Goal: Find specific fact: Find specific fact

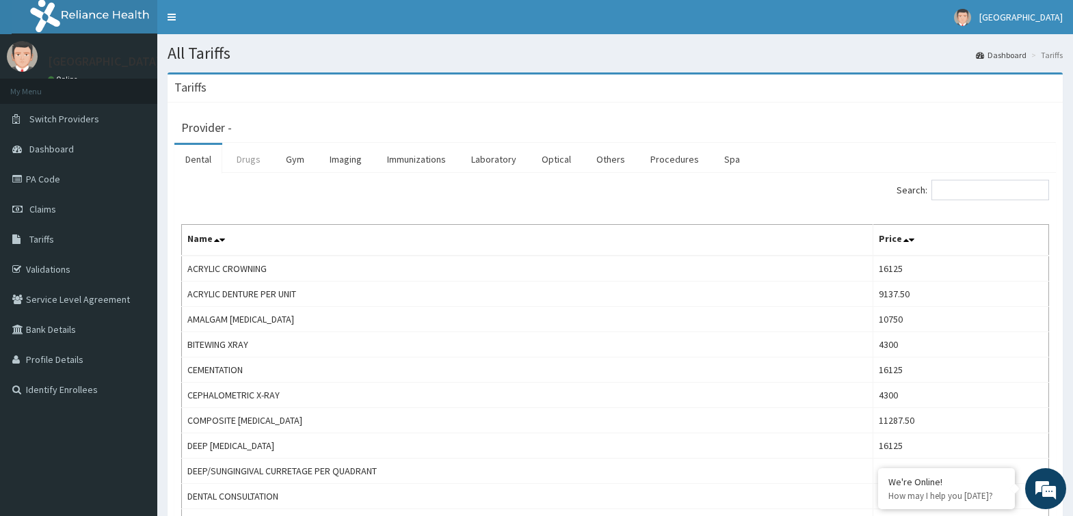
click at [243, 158] on link "Drugs" at bounding box center [249, 159] width 46 height 29
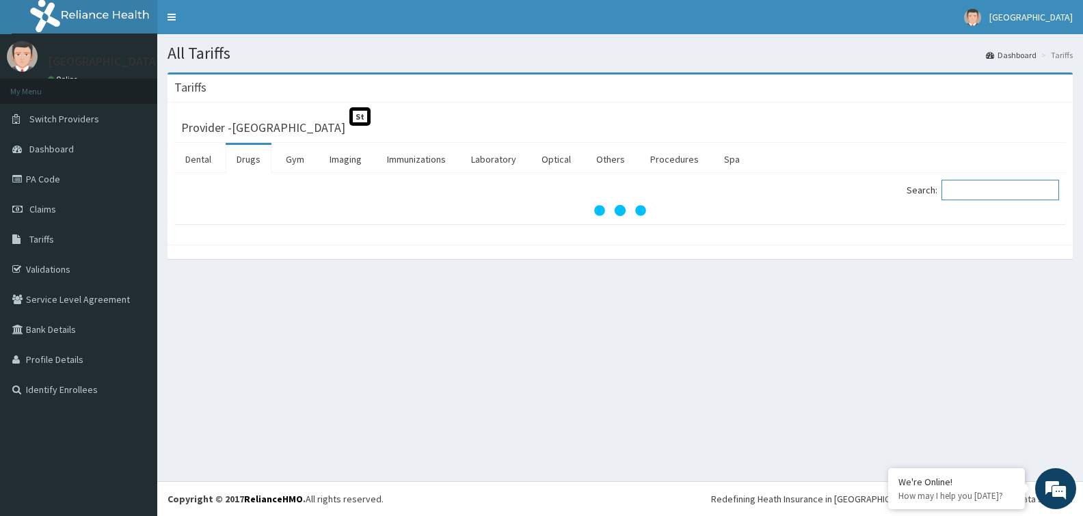
click at [995, 186] on input "Search:" at bounding box center [1001, 190] width 118 height 21
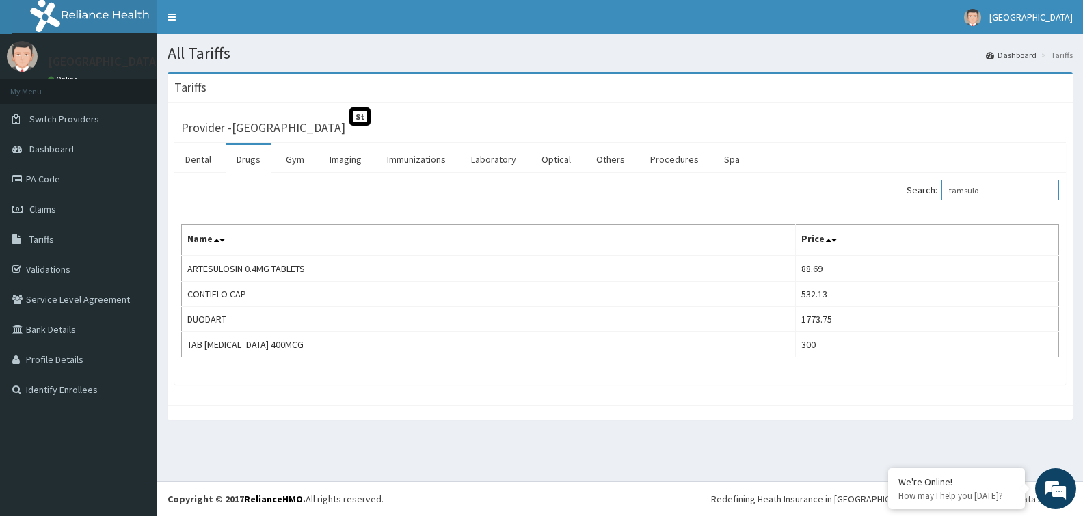
type input "tamsulo"
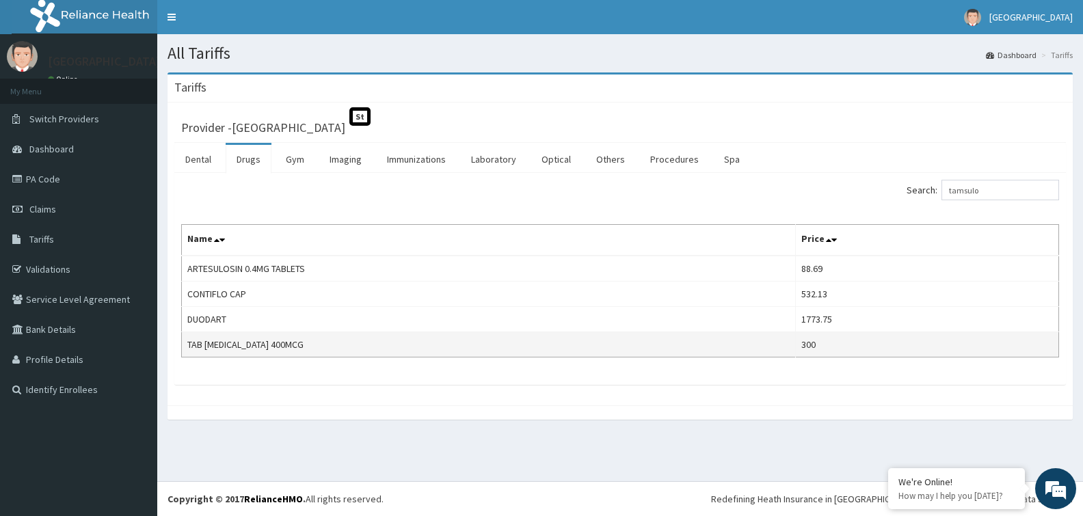
drag, startPoint x: 401, startPoint y: 341, endPoint x: 382, endPoint y: 341, distance: 19.8
click at [401, 341] on td "TAB [MEDICAL_DATA] 400MCG" at bounding box center [489, 344] width 614 height 25
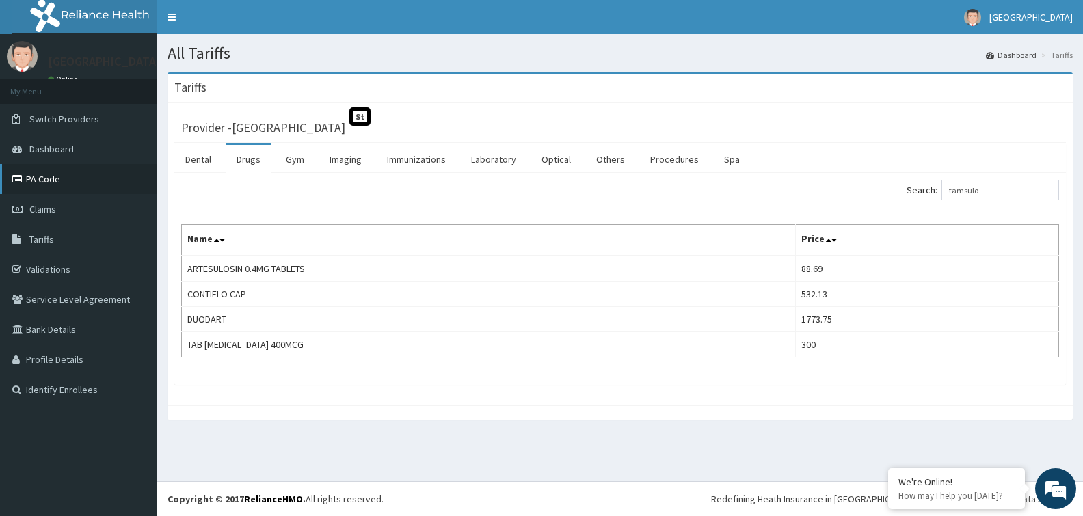
click at [53, 182] on link "PA Code" at bounding box center [78, 179] width 157 height 30
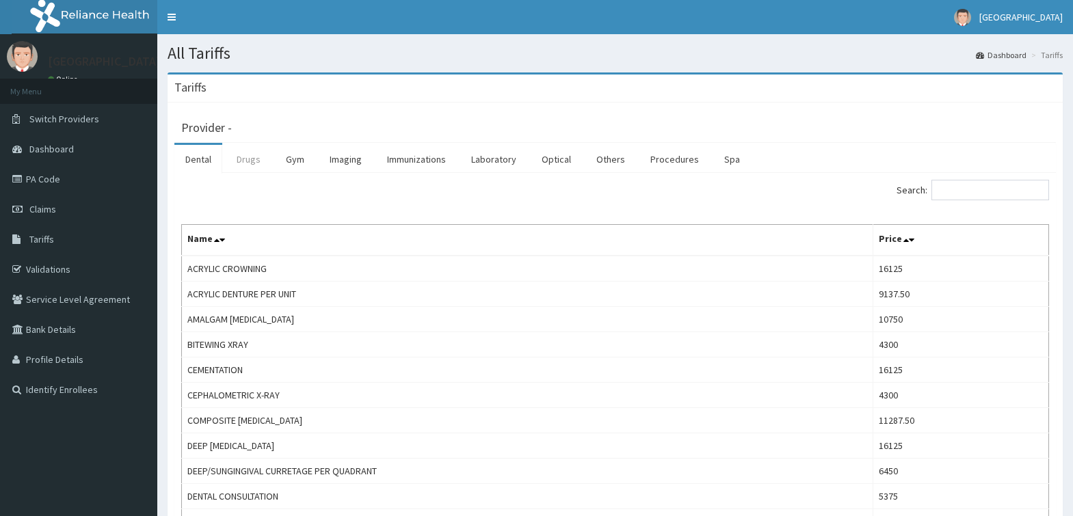
click at [237, 161] on link "Drugs" at bounding box center [249, 159] width 46 height 29
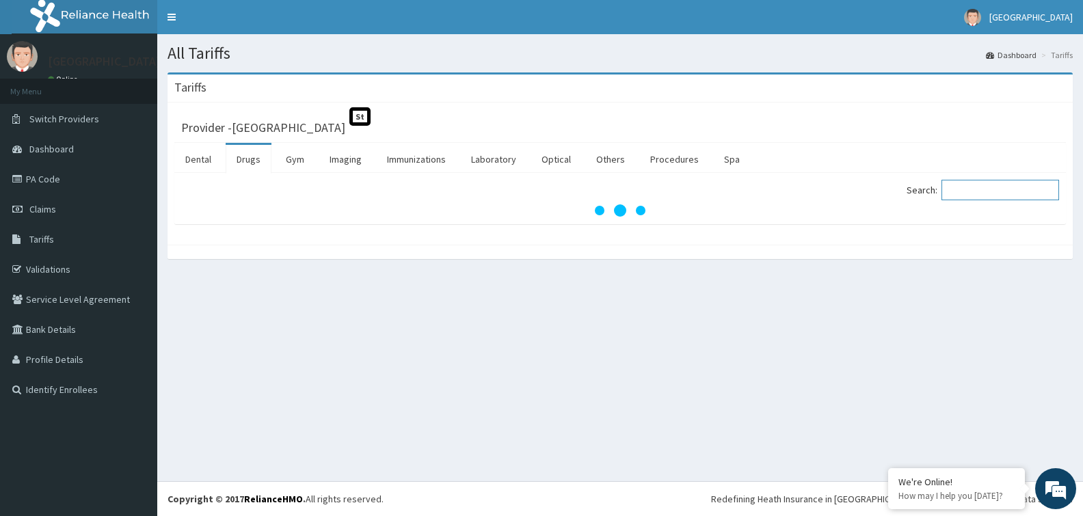
click at [998, 194] on input "Search:" at bounding box center [1001, 190] width 118 height 21
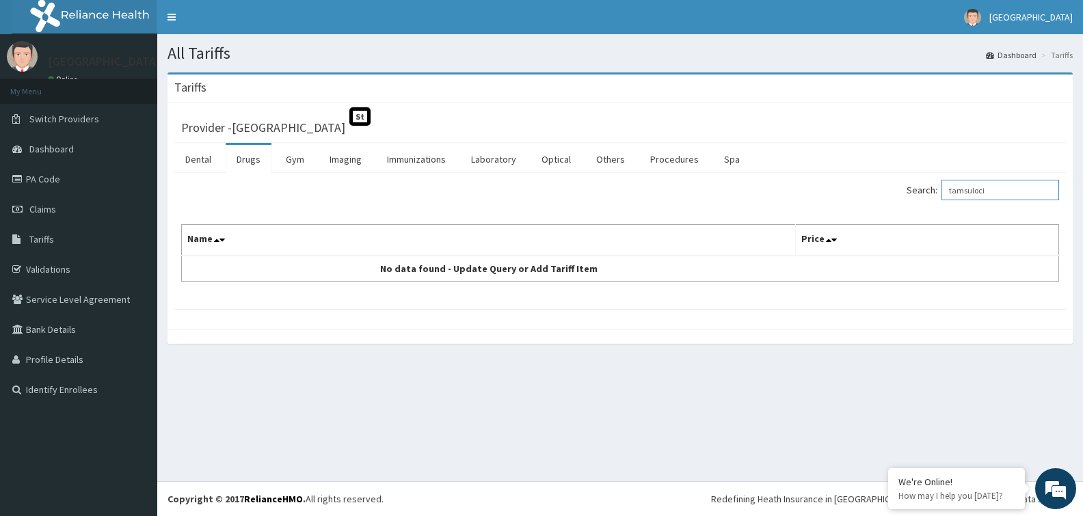
type input "tamsuloci"
click at [81, 186] on link "PA Code" at bounding box center [78, 179] width 157 height 30
